Goal: Task Accomplishment & Management: Use online tool/utility

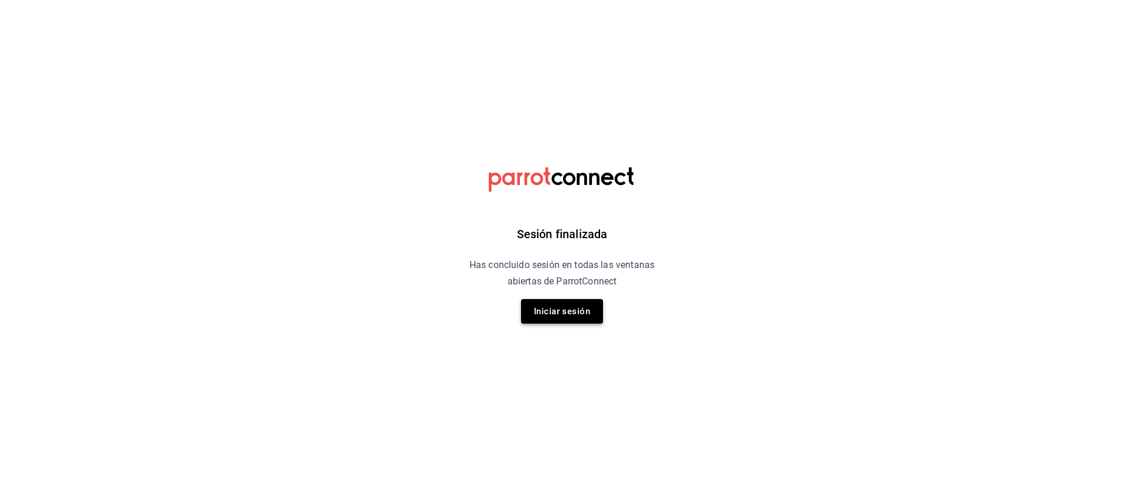
click at [562, 317] on button "Iniciar sesión" at bounding box center [562, 311] width 82 height 25
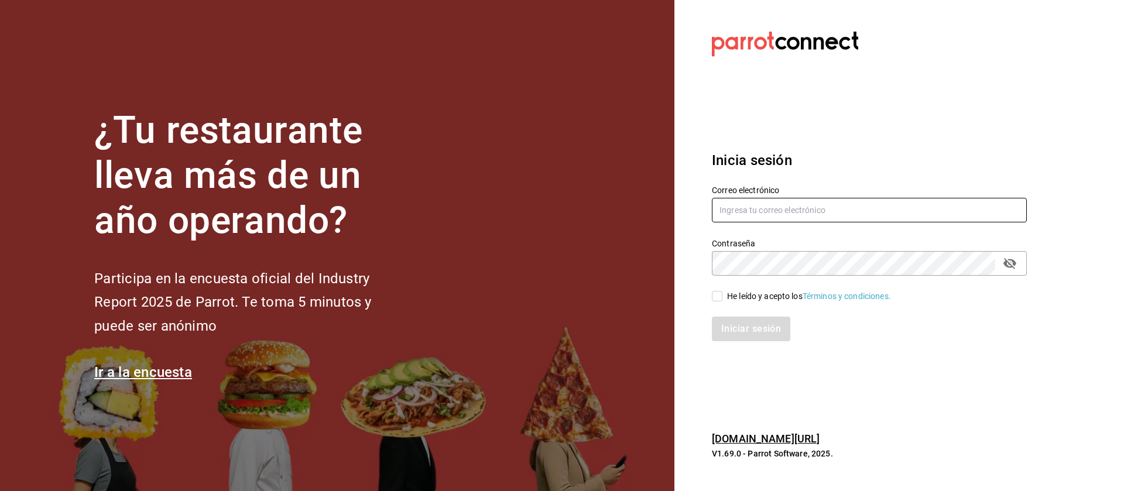
type input "[EMAIL_ADDRESS][DOMAIN_NAME]"
click at [719, 291] on input "He leído y acepto los Términos y condiciones." at bounding box center [717, 296] width 11 height 11
checkbox input "true"
click at [738, 324] on button "Iniciar sesión" at bounding box center [752, 329] width 80 height 25
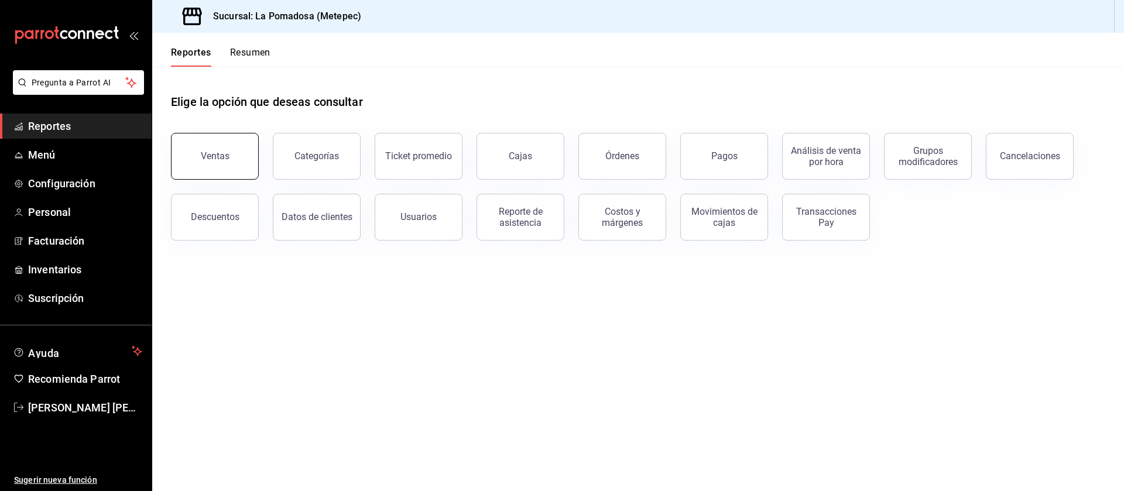
click at [235, 153] on button "Ventas" at bounding box center [215, 156] width 88 height 47
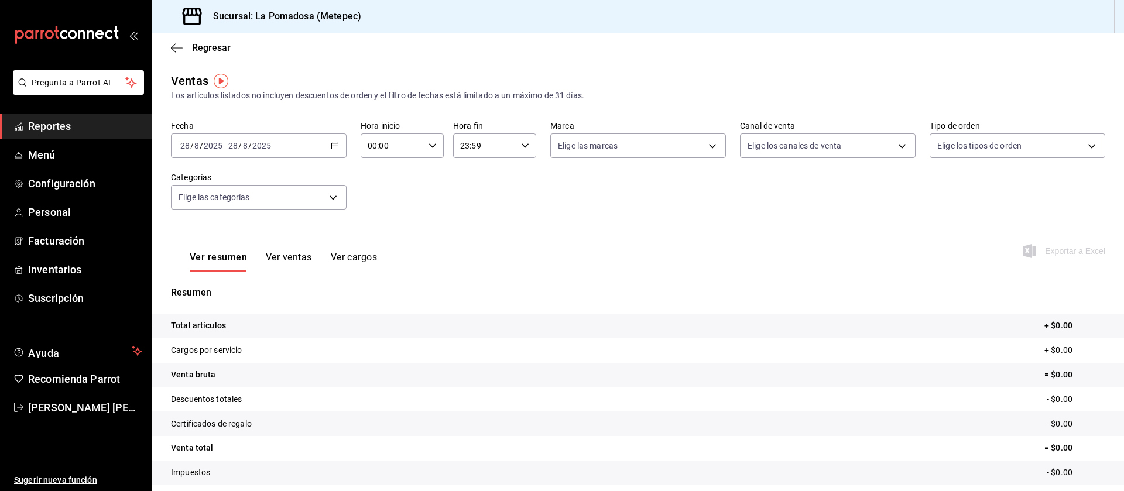
click at [333, 146] on icon "button" at bounding box center [335, 146] width 8 height 8
click at [221, 290] on span "Rango de fechas" at bounding box center [226, 286] width 91 height 12
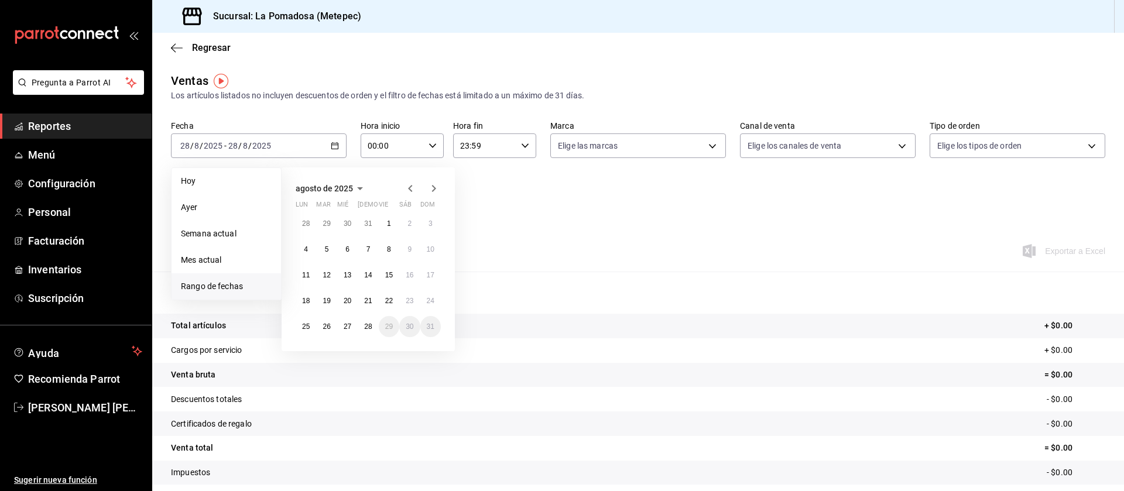
click at [411, 187] on icon "button" at bounding box center [410, 188] width 4 height 7
click at [411, 186] on icon "button" at bounding box center [410, 188] width 4 height 7
click at [412, 186] on icon "button" at bounding box center [410, 188] width 14 height 14
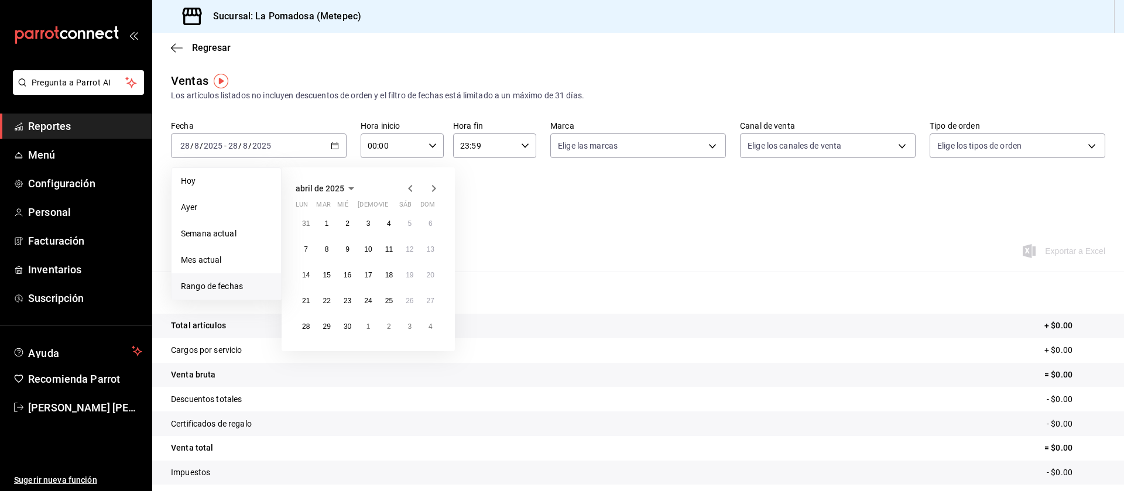
click at [412, 186] on icon "button" at bounding box center [410, 188] width 14 height 14
click at [349, 221] on abbr "1" at bounding box center [347, 223] width 4 height 8
click at [434, 191] on icon "button" at bounding box center [434, 188] width 14 height 14
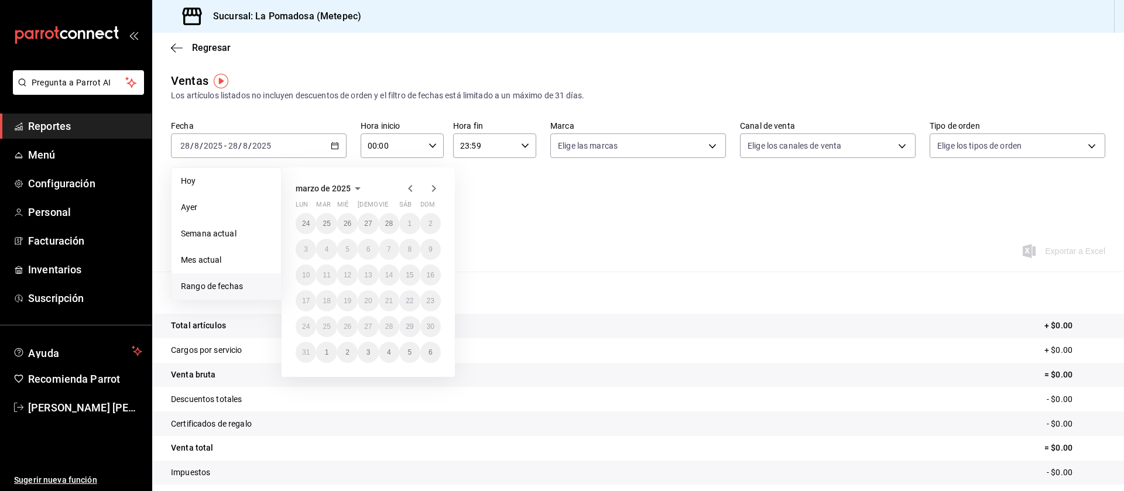
click at [434, 191] on icon "button" at bounding box center [434, 188] width 14 height 14
click at [434, 191] on icon "button" at bounding box center [434, 191] width 14 height 14
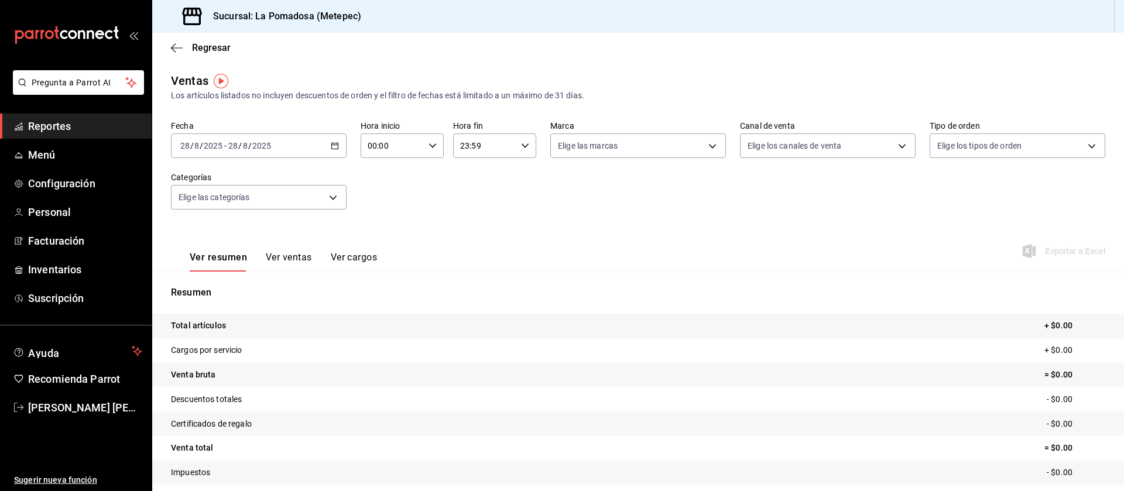
click at [58, 125] on span "Reportes" at bounding box center [85, 126] width 114 height 16
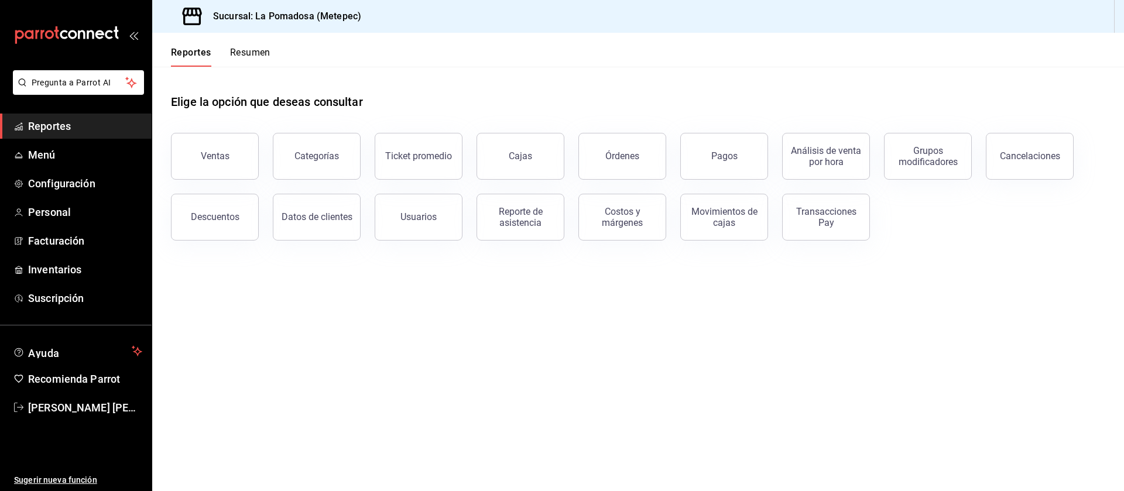
click at [708, 154] on button "Pagos" at bounding box center [724, 156] width 88 height 47
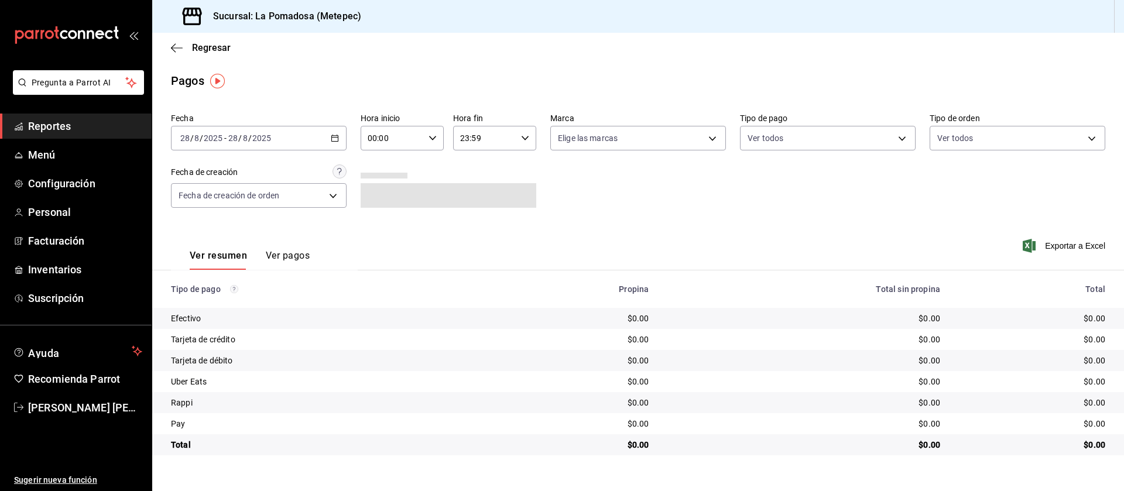
click at [333, 143] on div "2025-08-28 28 / 8 / 2025 - 2025-08-28 28 / 8 / 2025" at bounding box center [259, 138] width 176 height 25
click at [230, 307] on span "Rango de fechas" at bounding box center [226, 305] width 91 height 12
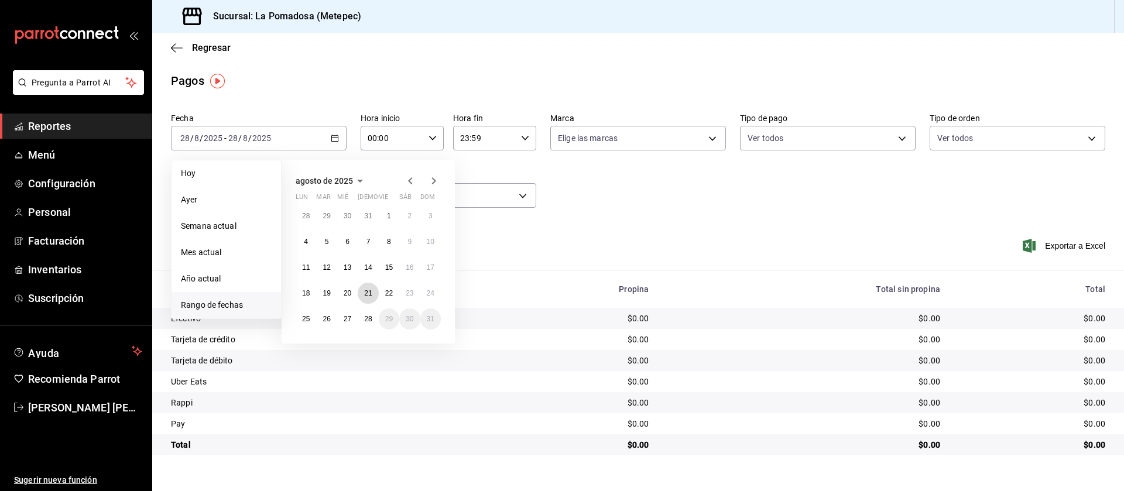
click at [370, 296] on abbr "21" at bounding box center [368, 293] width 8 height 8
click at [434, 286] on button "24" at bounding box center [430, 293] width 20 height 21
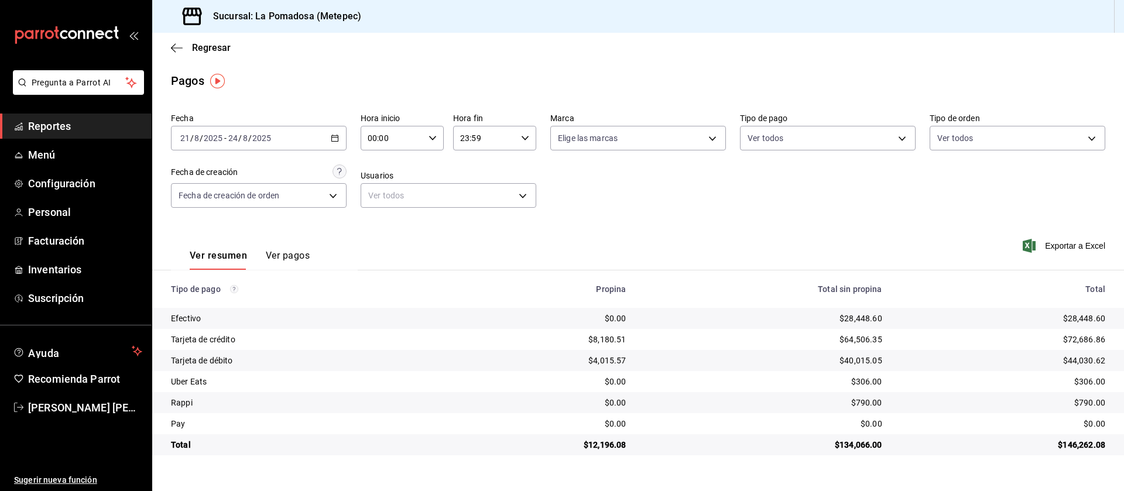
click at [1086, 321] on div "$28,448.60" at bounding box center [1003, 318] width 204 height 12
copy div "28,448.60"
click at [291, 256] on button "Ver pagos" at bounding box center [288, 260] width 44 height 20
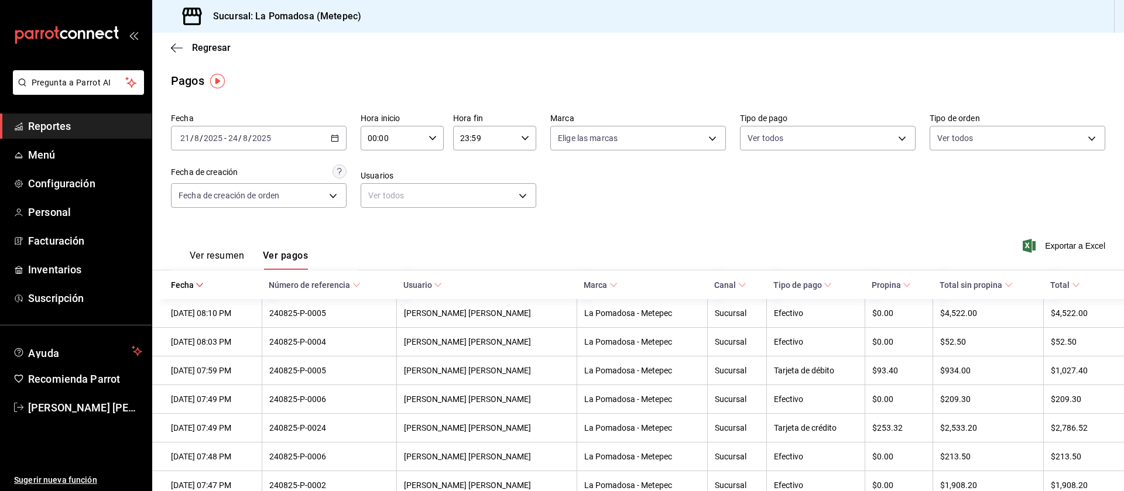
click at [205, 252] on button "Ver resumen" at bounding box center [217, 260] width 54 height 20
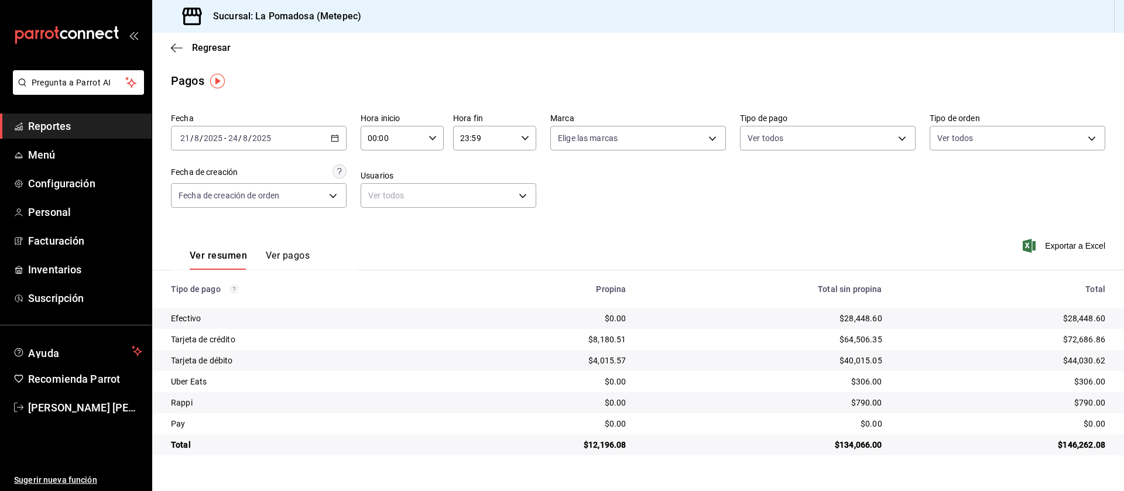
click at [859, 341] on div "$64,506.35" at bounding box center [762, 340] width 237 height 12
copy div "64,506.35"
click at [865, 359] on div "$40,015.05" at bounding box center [762, 361] width 237 height 12
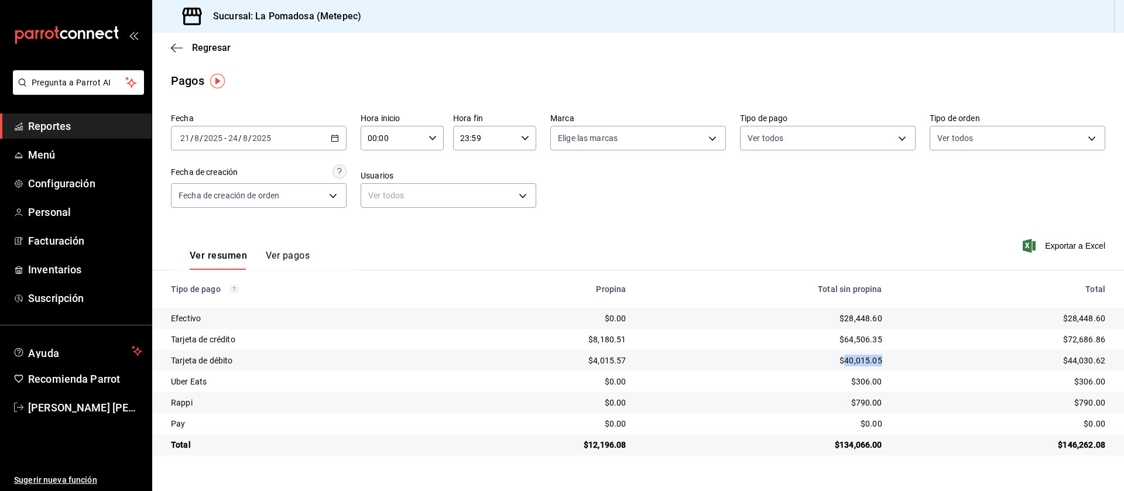
copy div "40,015.05"
click at [870, 384] on div "$306.00" at bounding box center [762, 382] width 237 height 12
click at [868, 401] on div "$790.00" at bounding box center [762, 403] width 237 height 12
drag, startPoint x: 868, startPoint y: 401, endPoint x: 955, endPoint y: 423, distance: 89.3
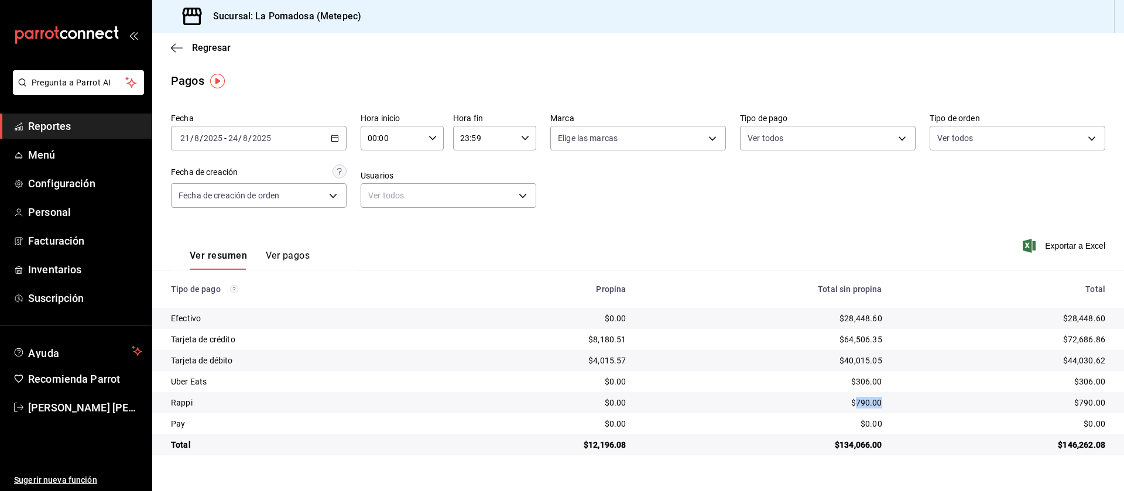
click at [868, 401] on div "$790.00" at bounding box center [762, 403] width 237 height 12
copy div "790.00"
